Goal: Obtain resource: Download file/media

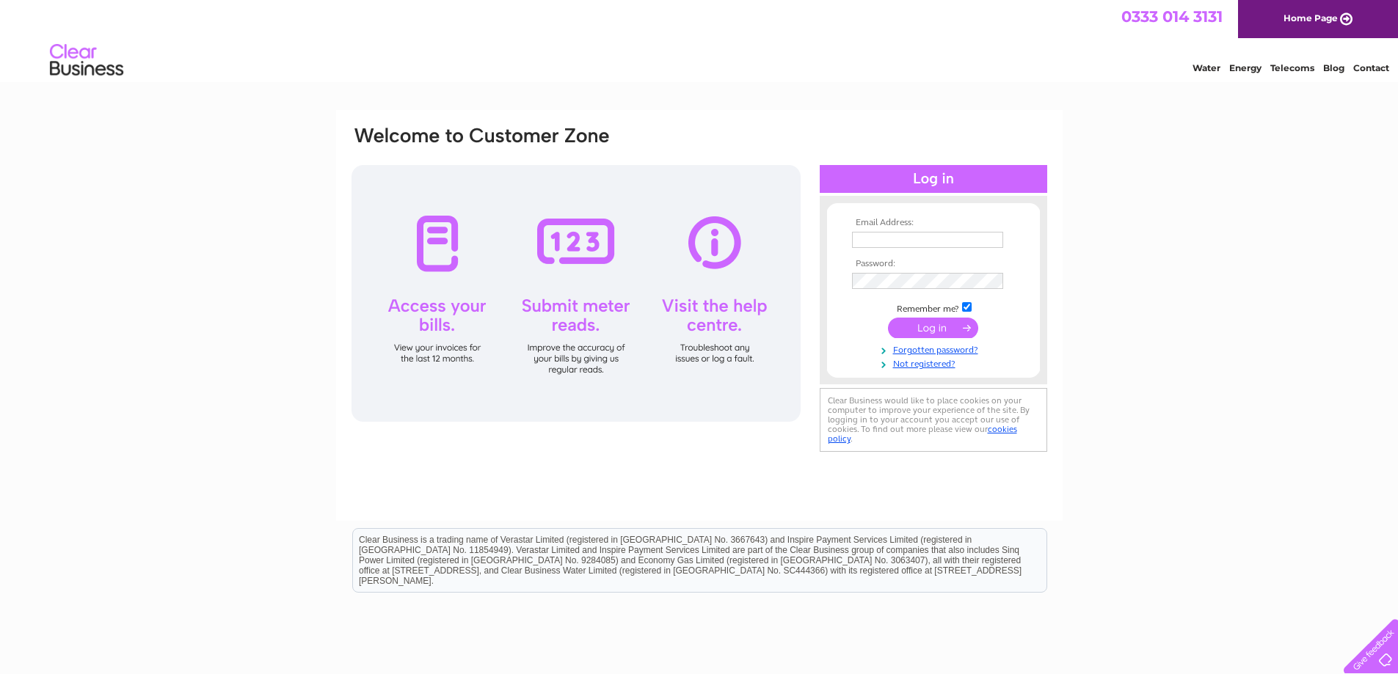
type input "[EMAIL_ADDRESS][DOMAIN_NAME]"
click at [927, 322] on input "submit" at bounding box center [933, 328] width 90 height 21
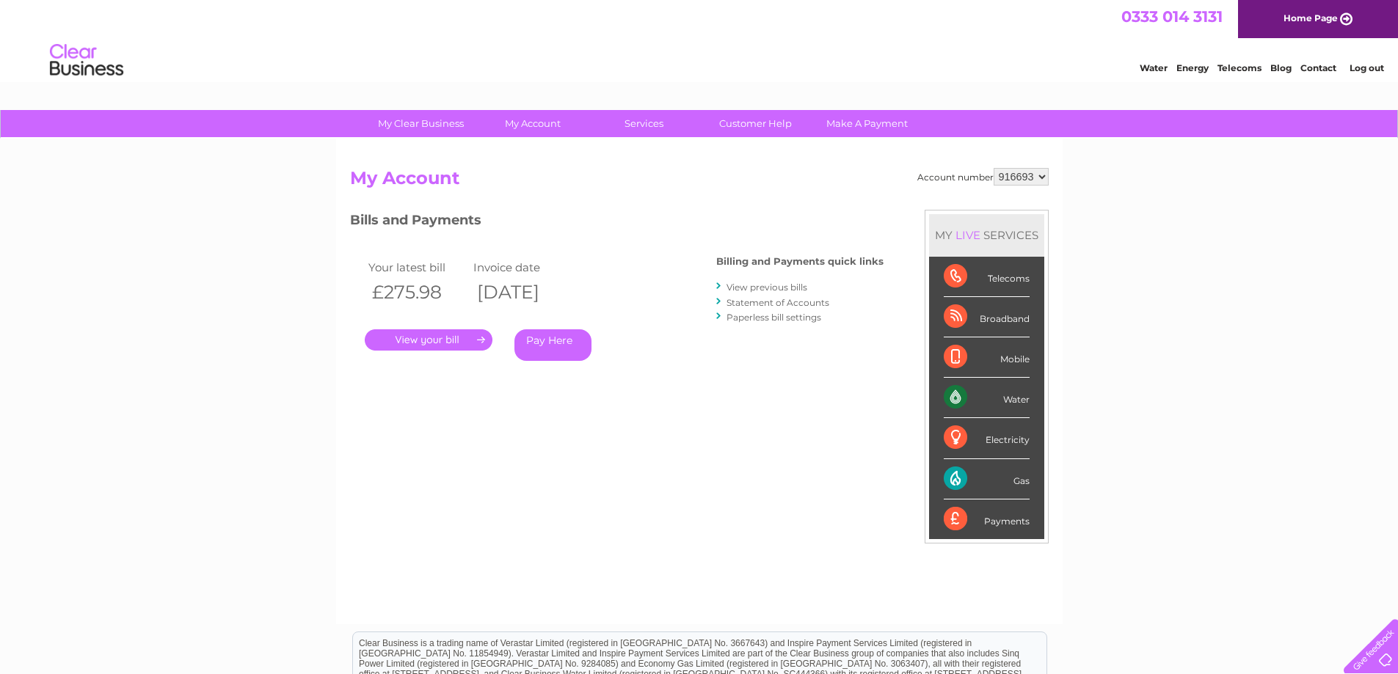
click at [432, 331] on link "." at bounding box center [429, 339] width 128 height 21
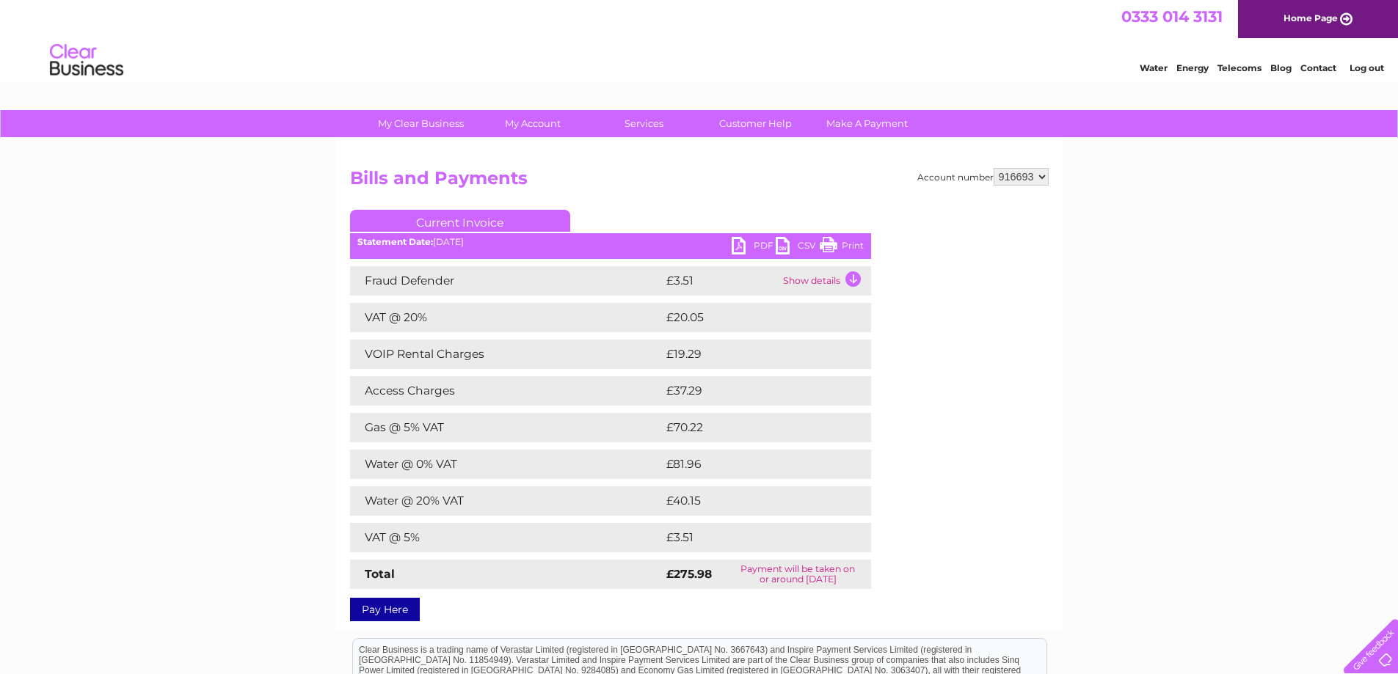
click at [749, 248] on link "PDF" at bounding box center [753, 247] width 44 height 21
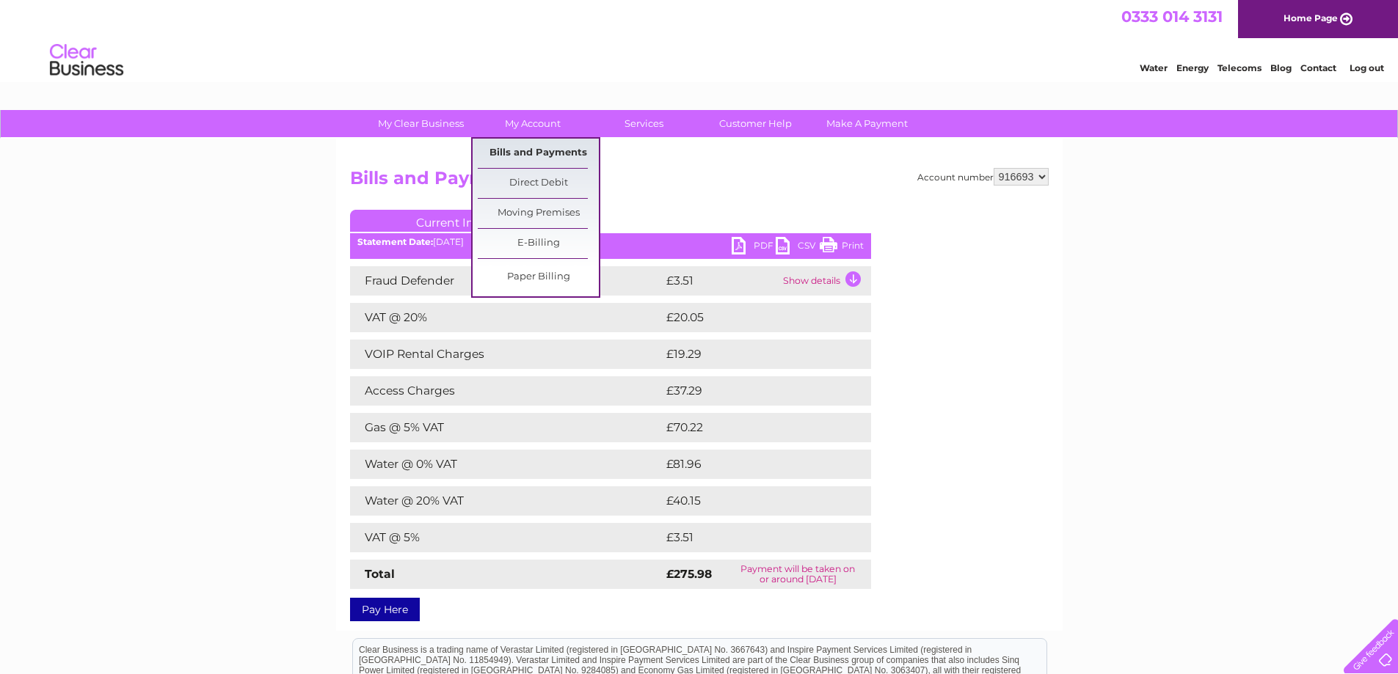
click at [517, 142] on link "Bills and Payments" at bounding box center [538, 153] width 121 height 29
click at [530, 150] on link "Bills and Payments" at bounding box center [538, 153] width 121 height 29
click at [536, 117] on link "My Account" at bounding box center [532, 123] width 121 height 27
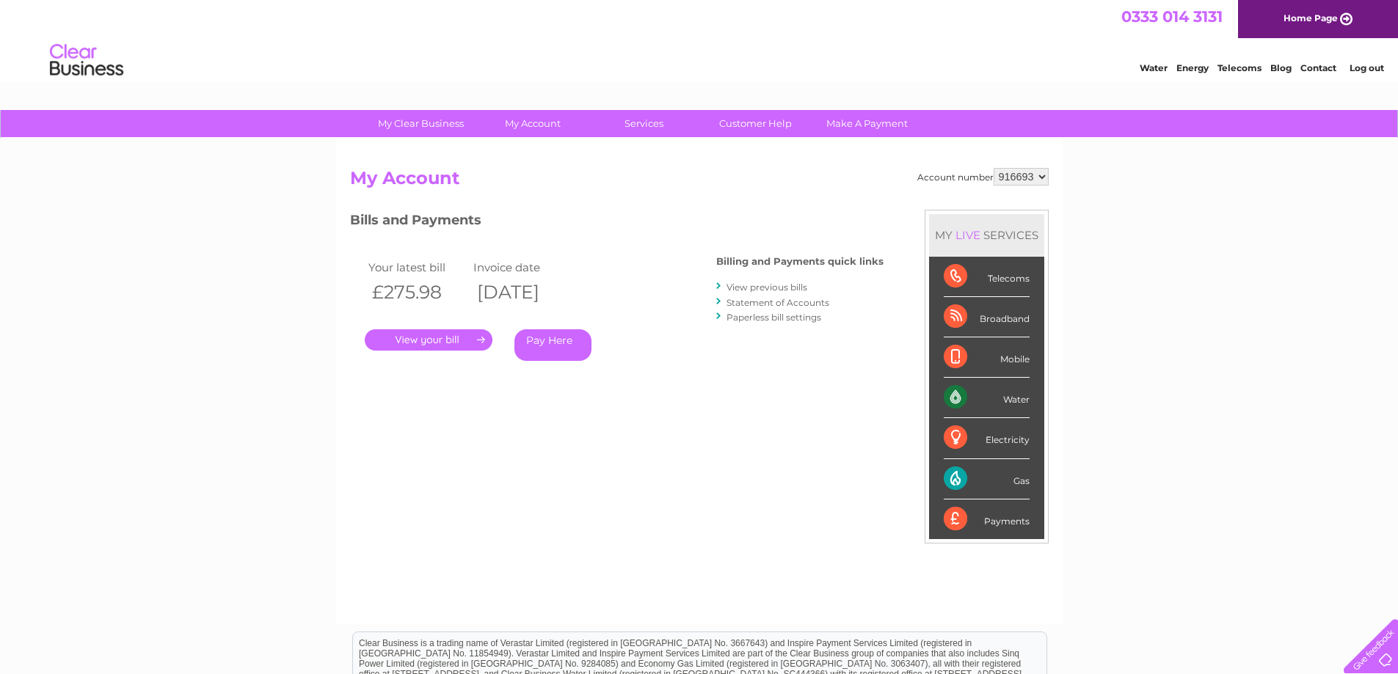
click at [752, 287] on link "View previous bills" at bounding box center [766, 287] width 81 height 11
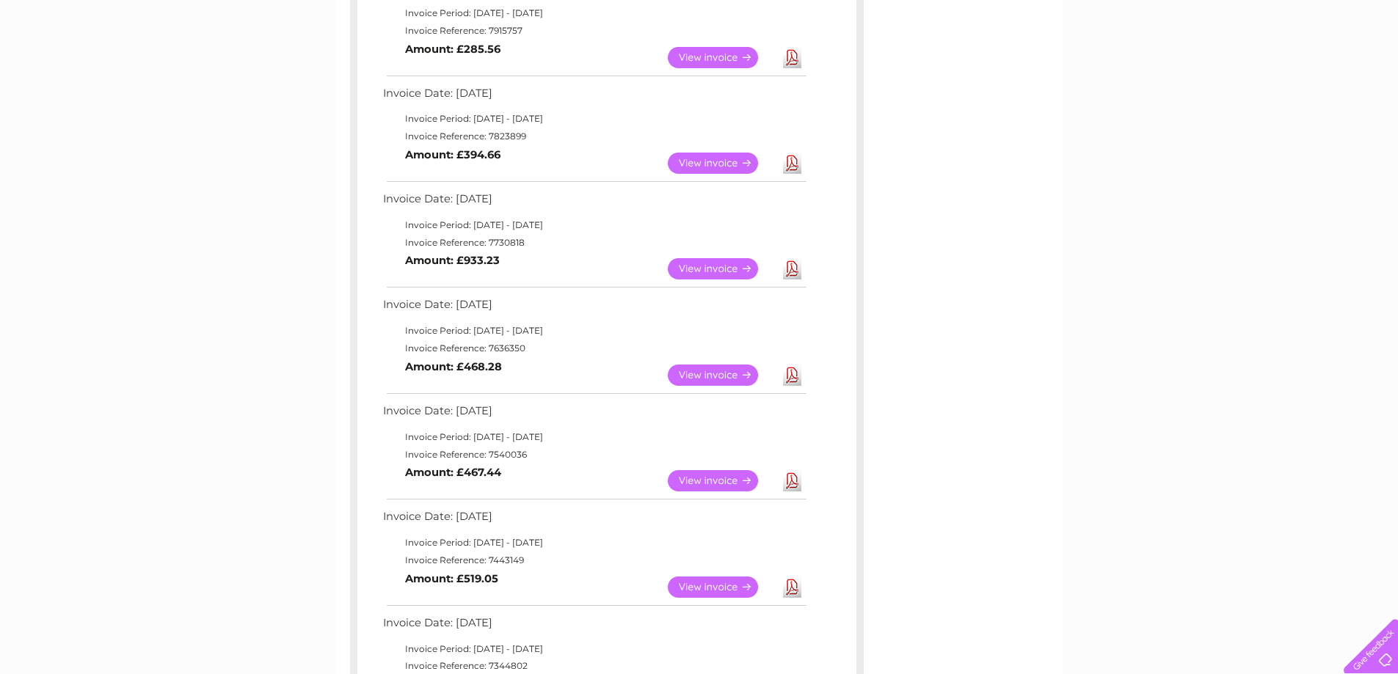
scroll to position [514, 0]
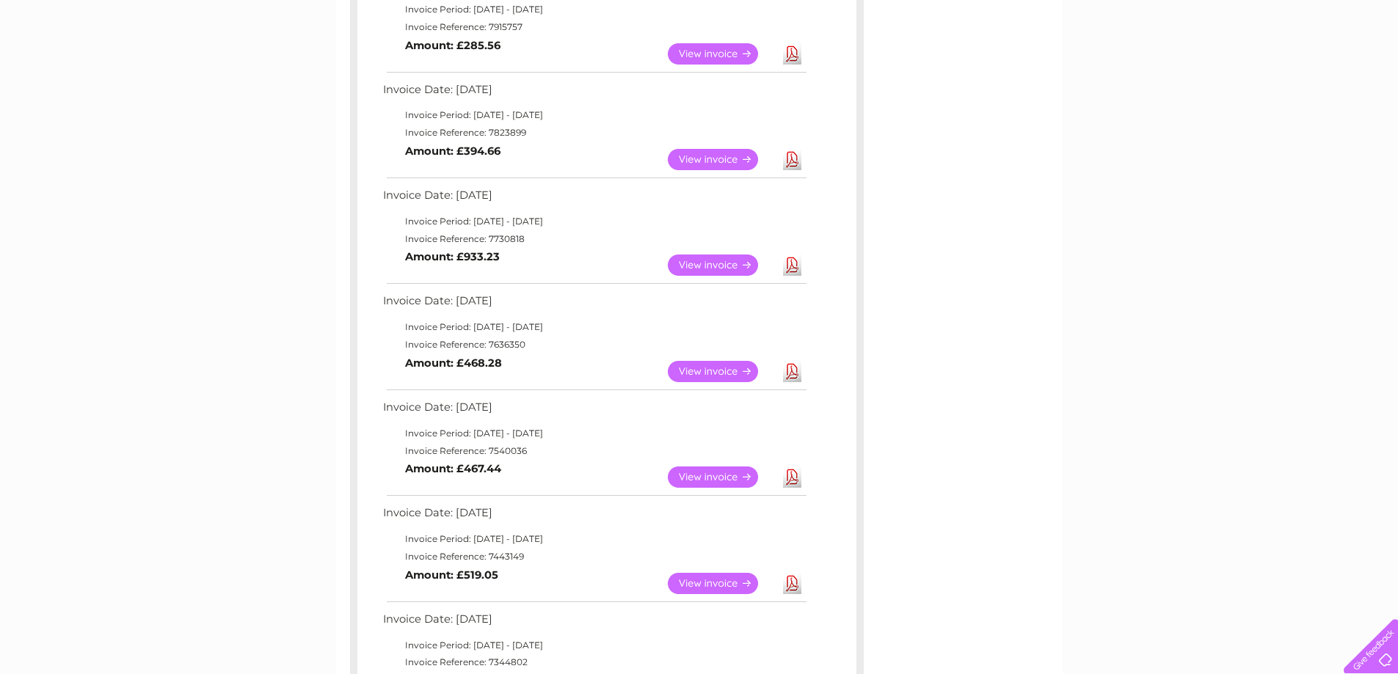
click at [790, 373] on link "Download" at bounding box center [792, 371] width 18 height 21
